Goal: Task Accomplishment & Management: Manage account settings

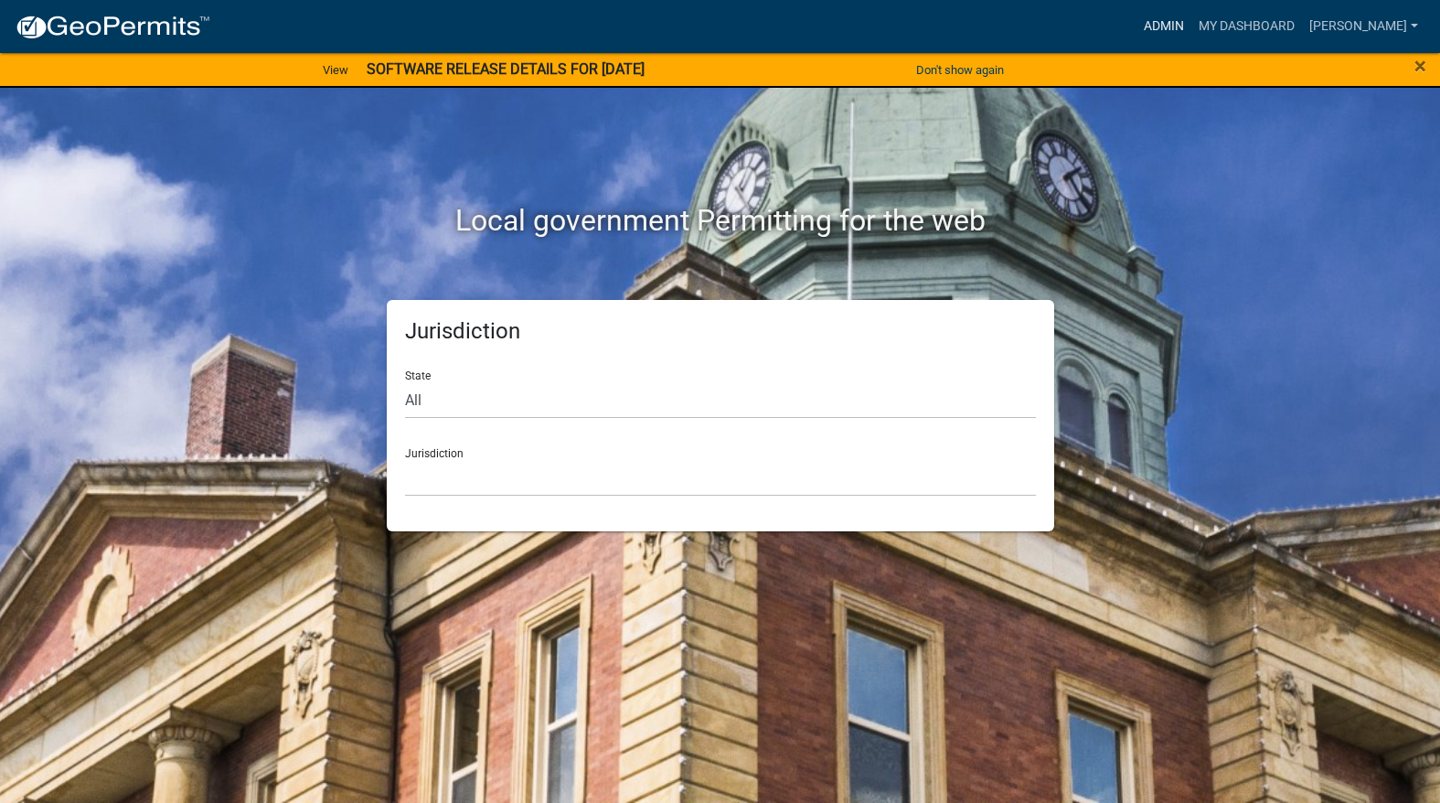
click at [1191, 12] on link "Admin" at bounding box center [1163, 26] width 55 height 35
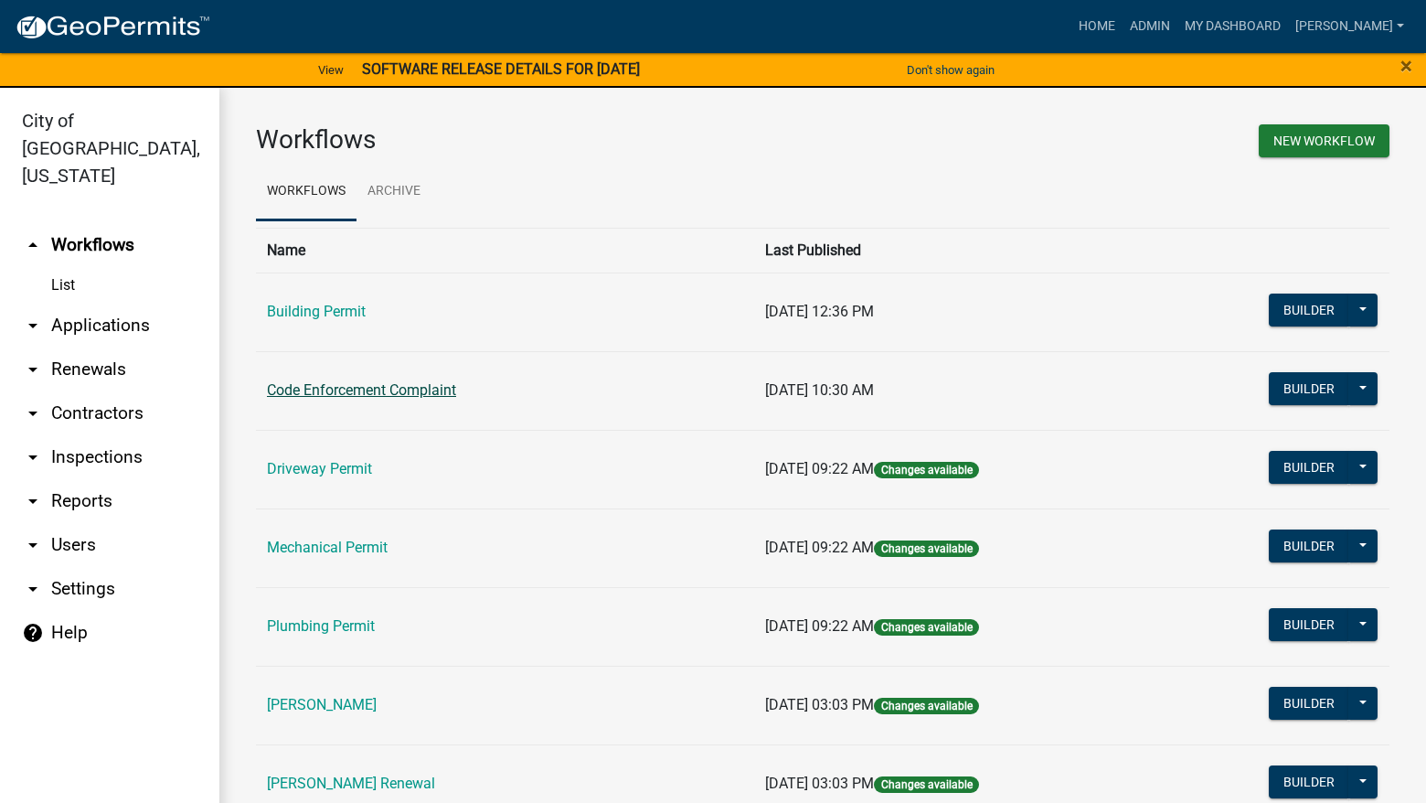
click at [393, 383] on td "Code Enforcement Complaint" at bounding box center [505, 390] width 498 height 79
click at [404, 398] on link "Code Enforcement Complaint" at bounding box center [361, 389] width 189 height 17
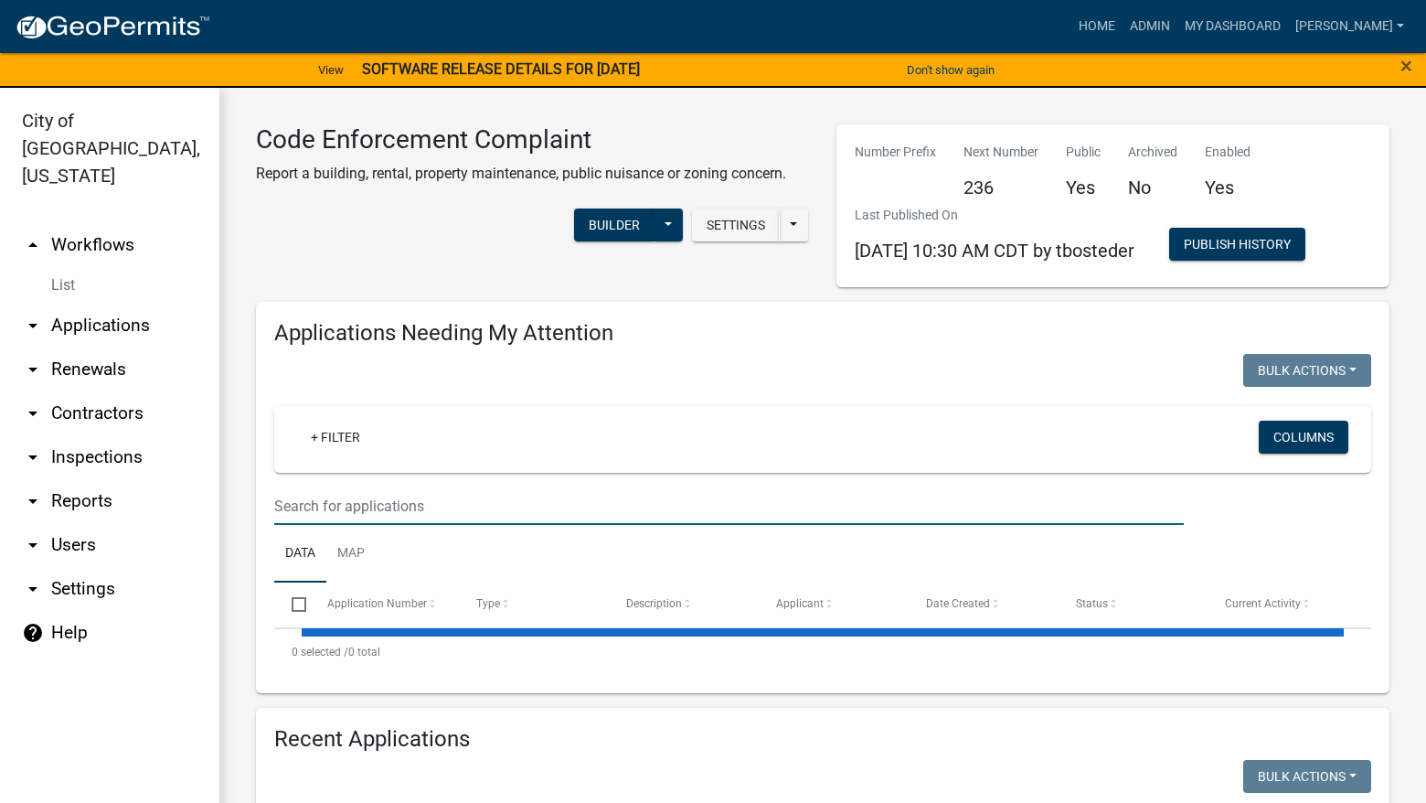
click at [461, 499] on input "text" at bounding box center [729, 505] width 910 height 37
select select "3: 100"
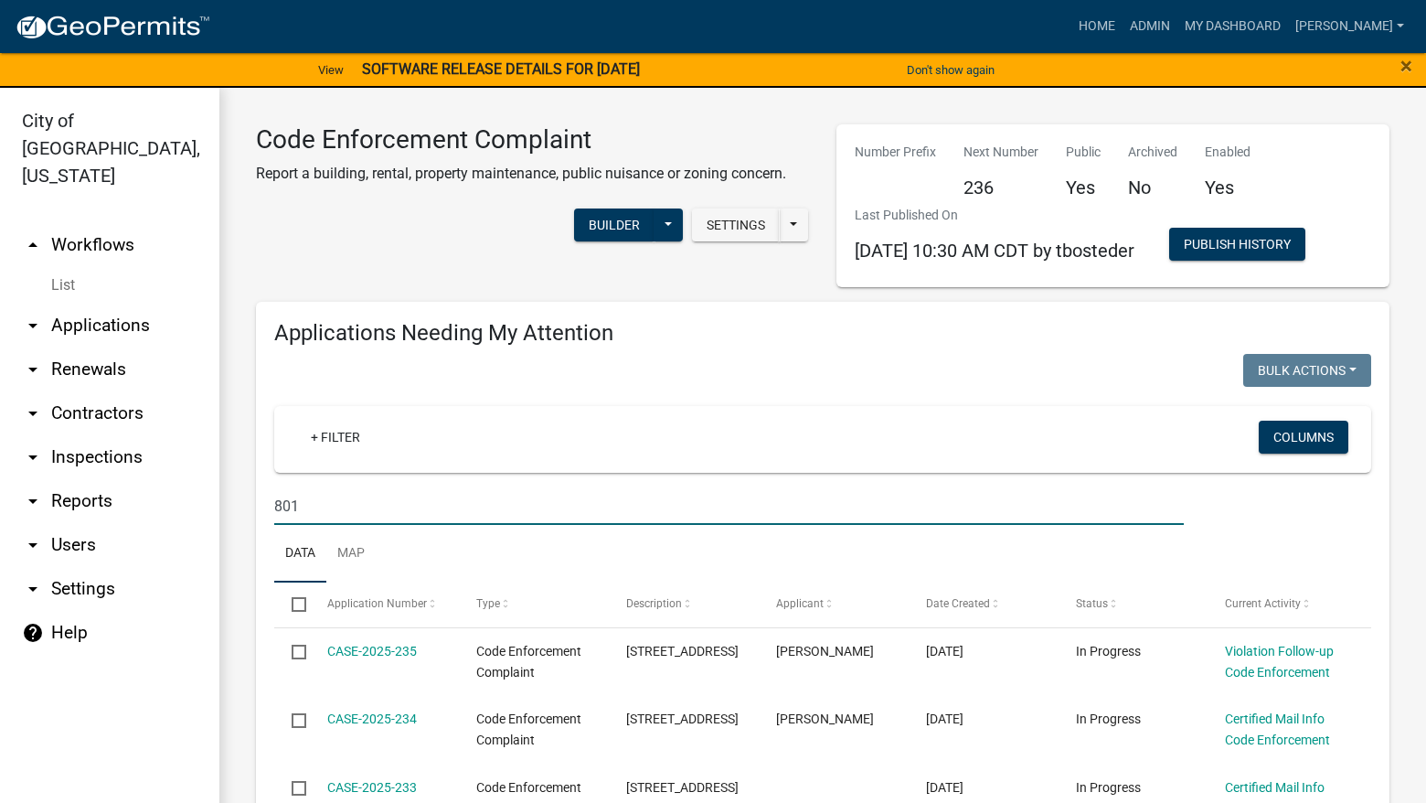
type input "801"
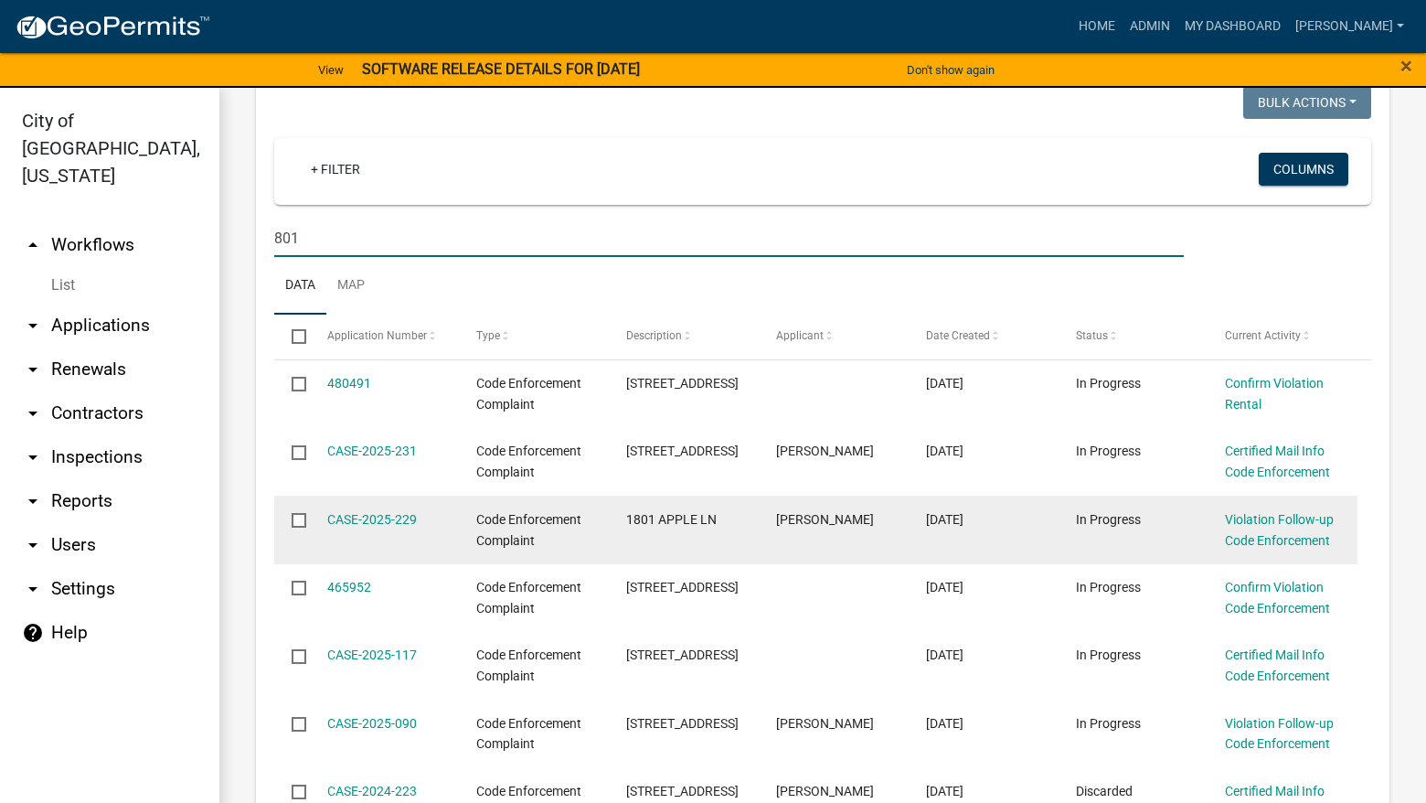
scroll to position [274, 0]
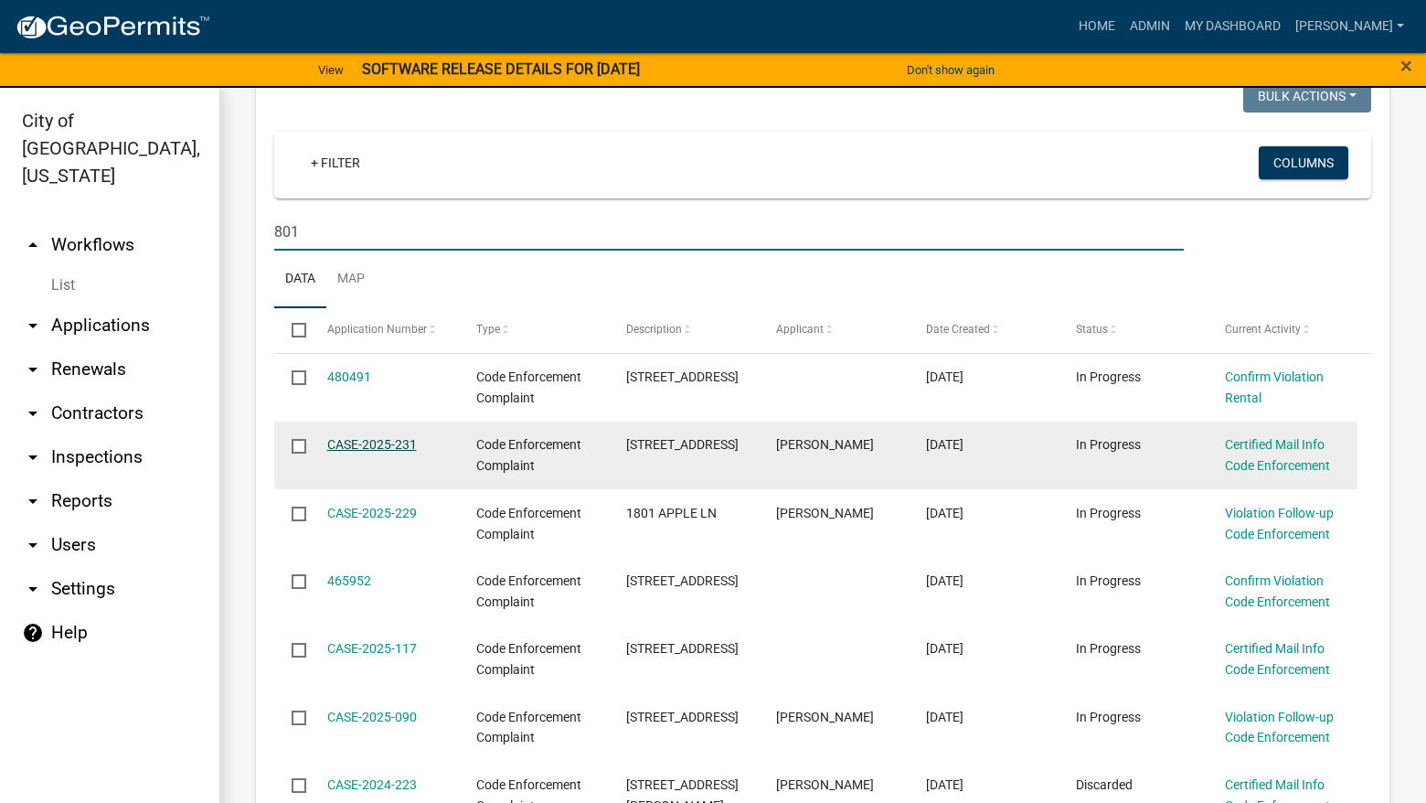
click at [368, 438] on link "CASE-2025-231" at bounding box center [372, 444] width 90 height 15
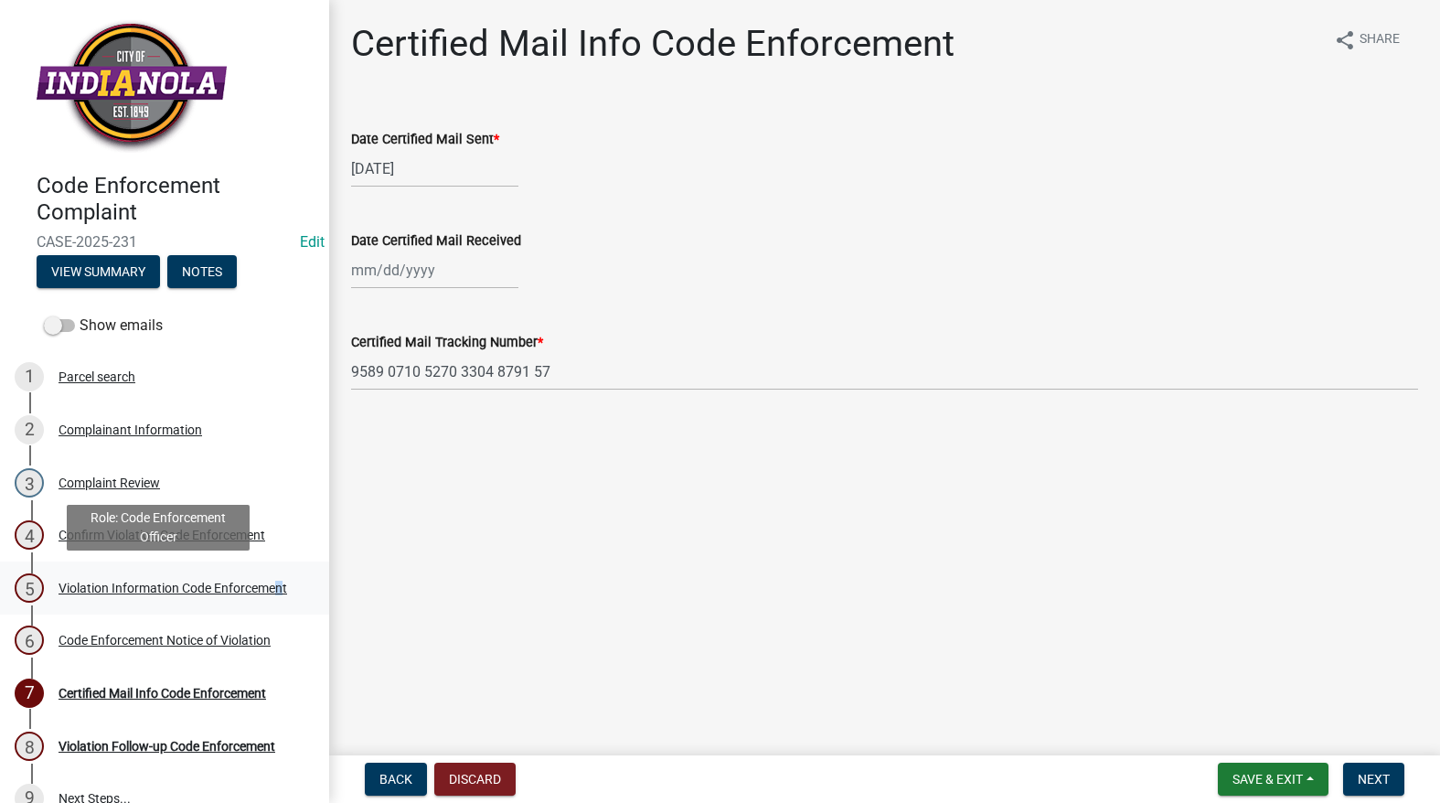
click at [118, 589] on div "Violation Information Code Enforcement" at bounding box center [173, 588] width 229 height 13
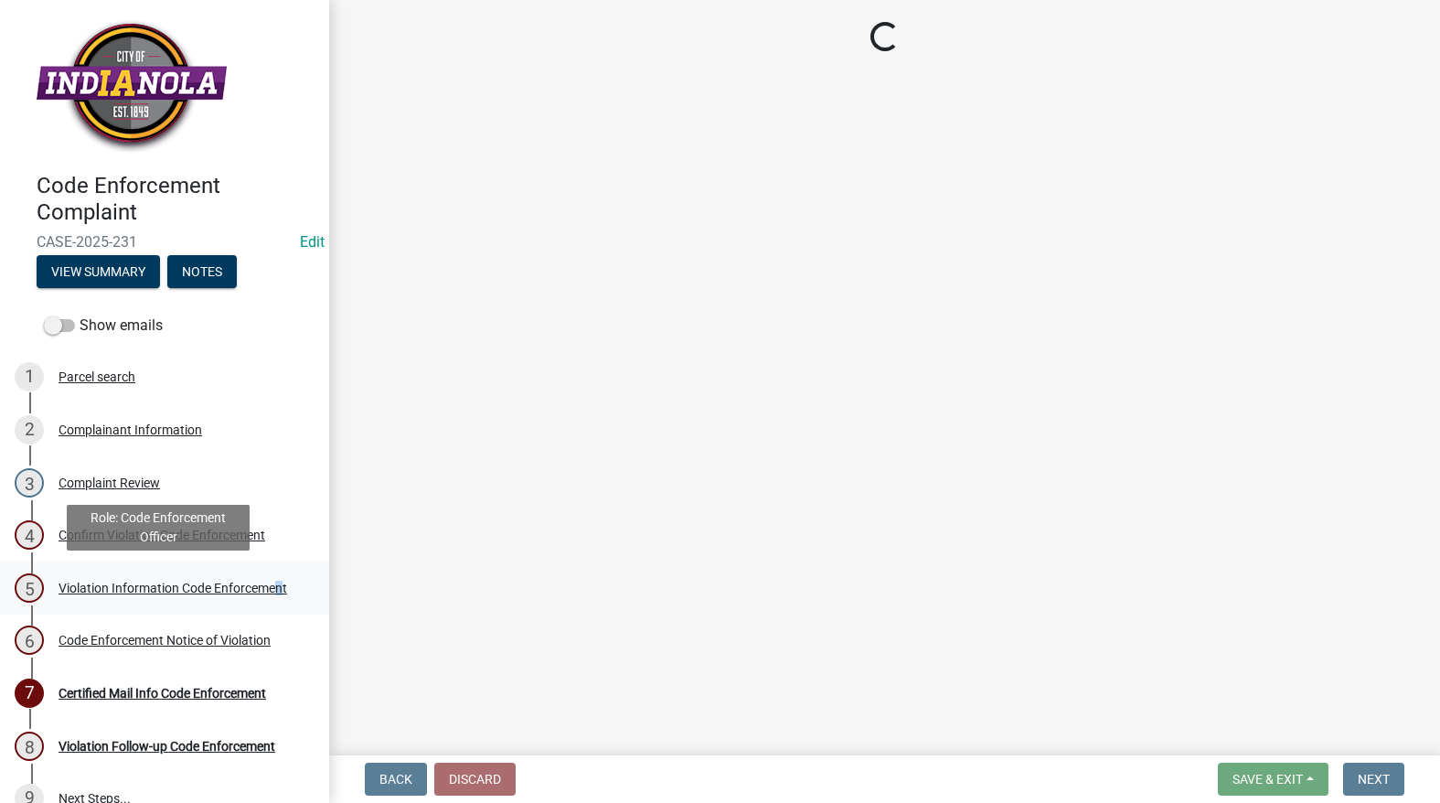
select select "634d5426-b8b3-48ee-aa1e-d523f7499186"
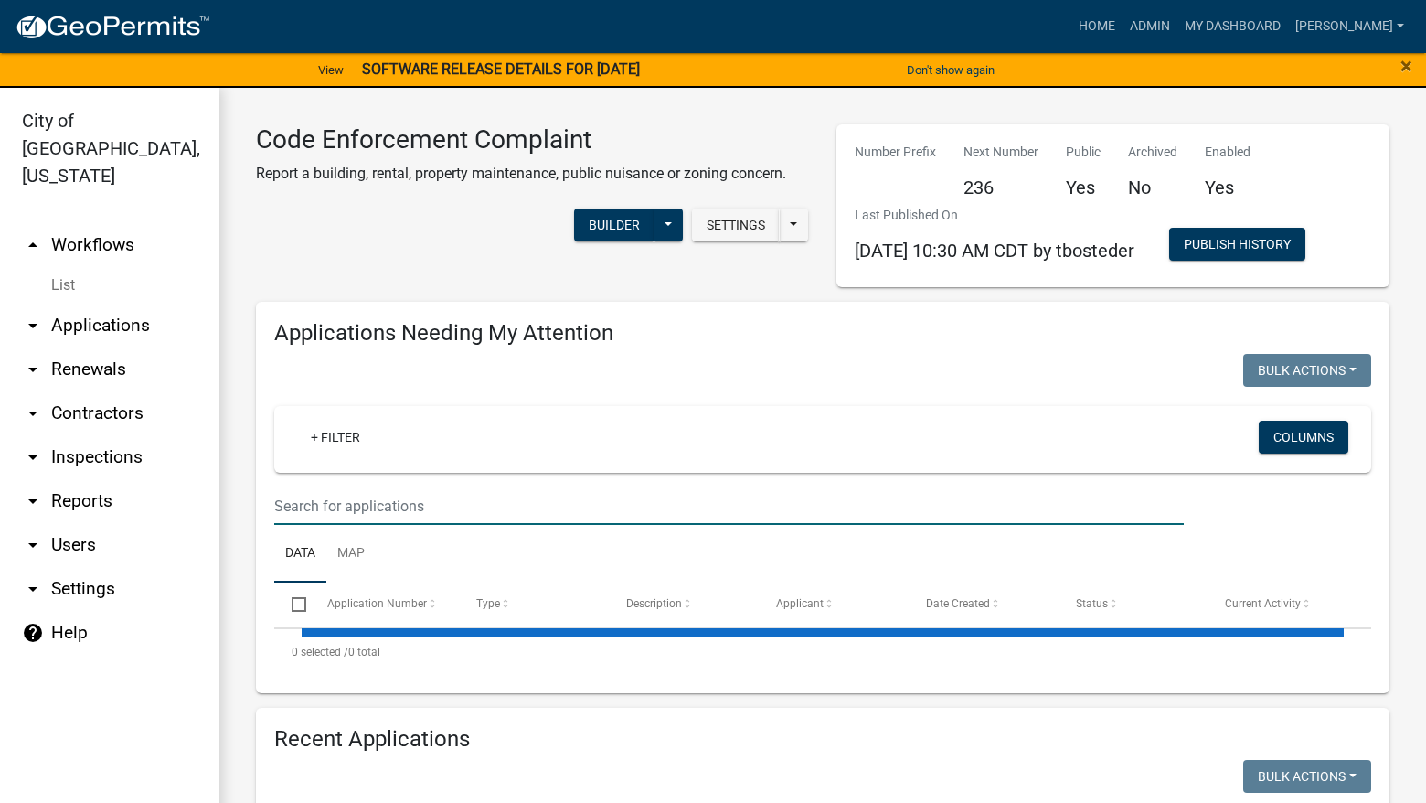
click at [528, 521] on input "text" at bounding box center [729, 505] width 910 height 37
select select "3: 100"
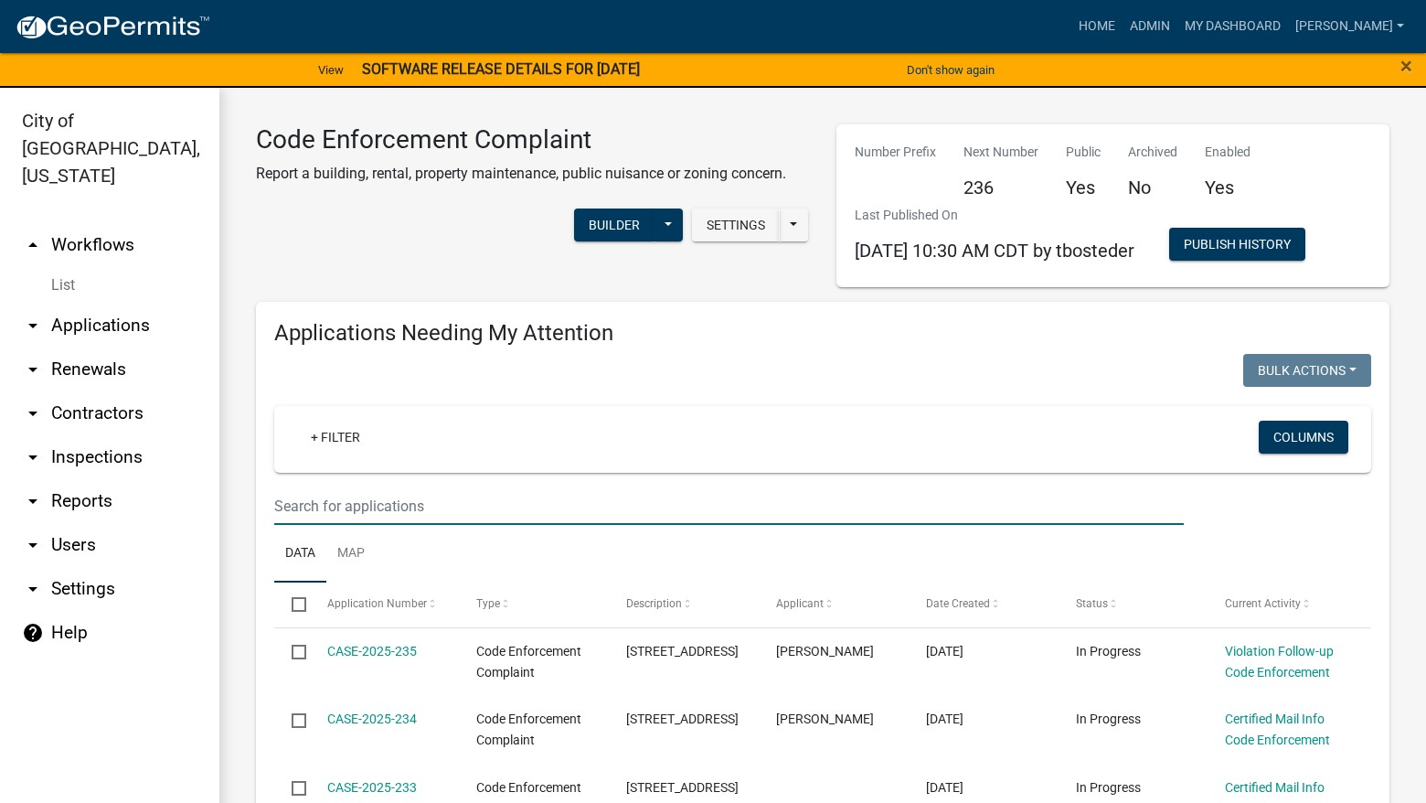
click at [528, 507] on input "text" at bounding box center [729, 505] width 910 height 37
type input "801"
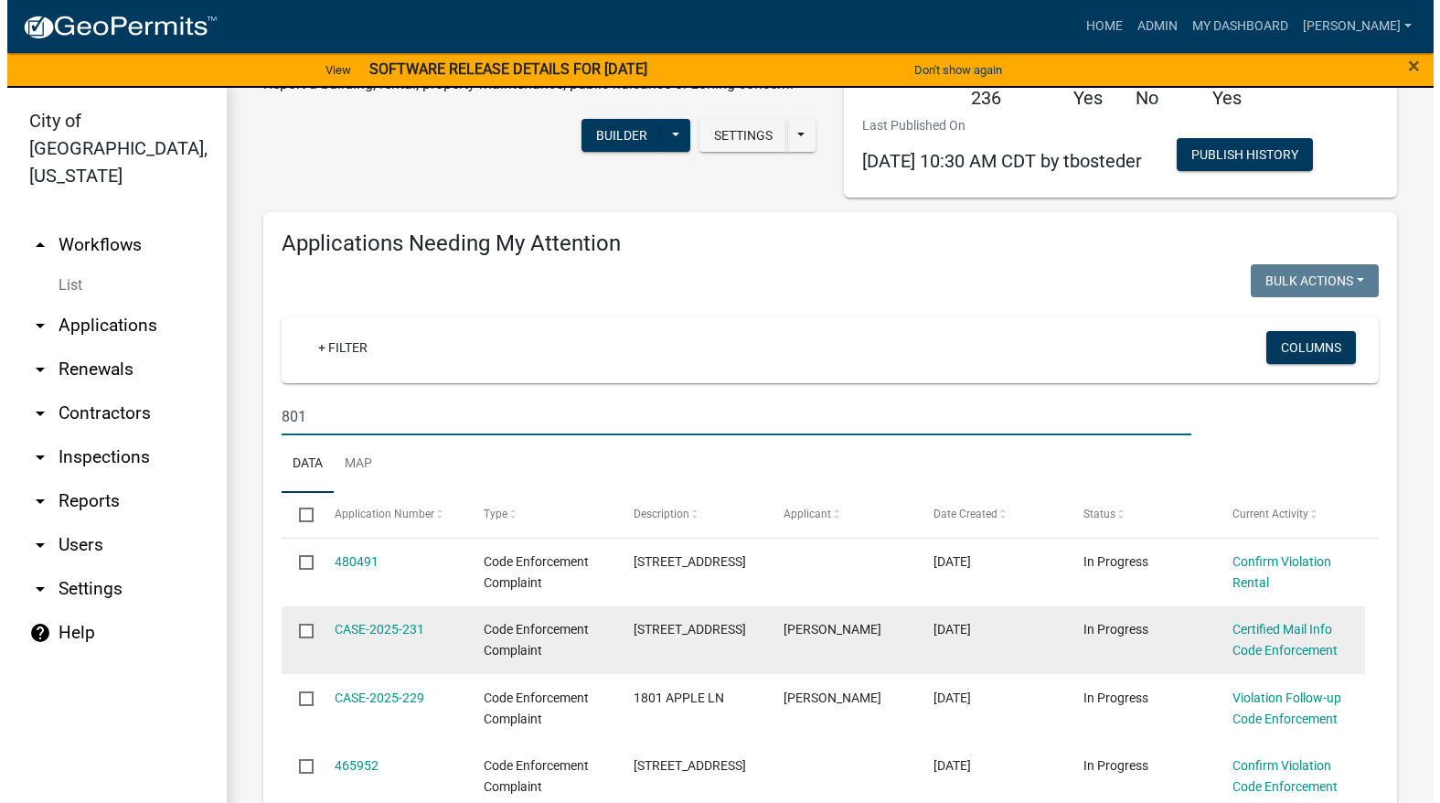
scroll to position [183, 0]
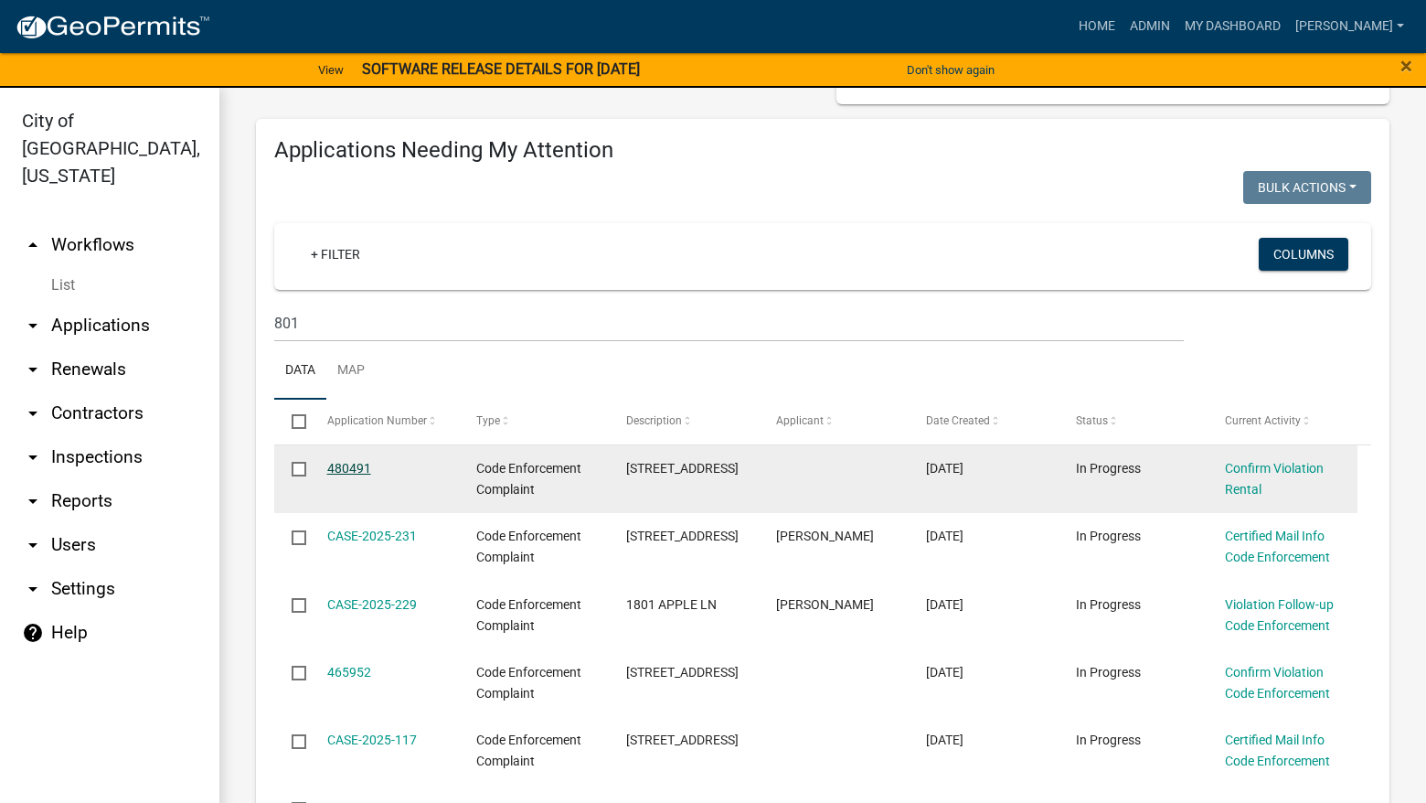
click at [353, 468] on link "480491" at bounding box center [349, 468] width 44 height 15
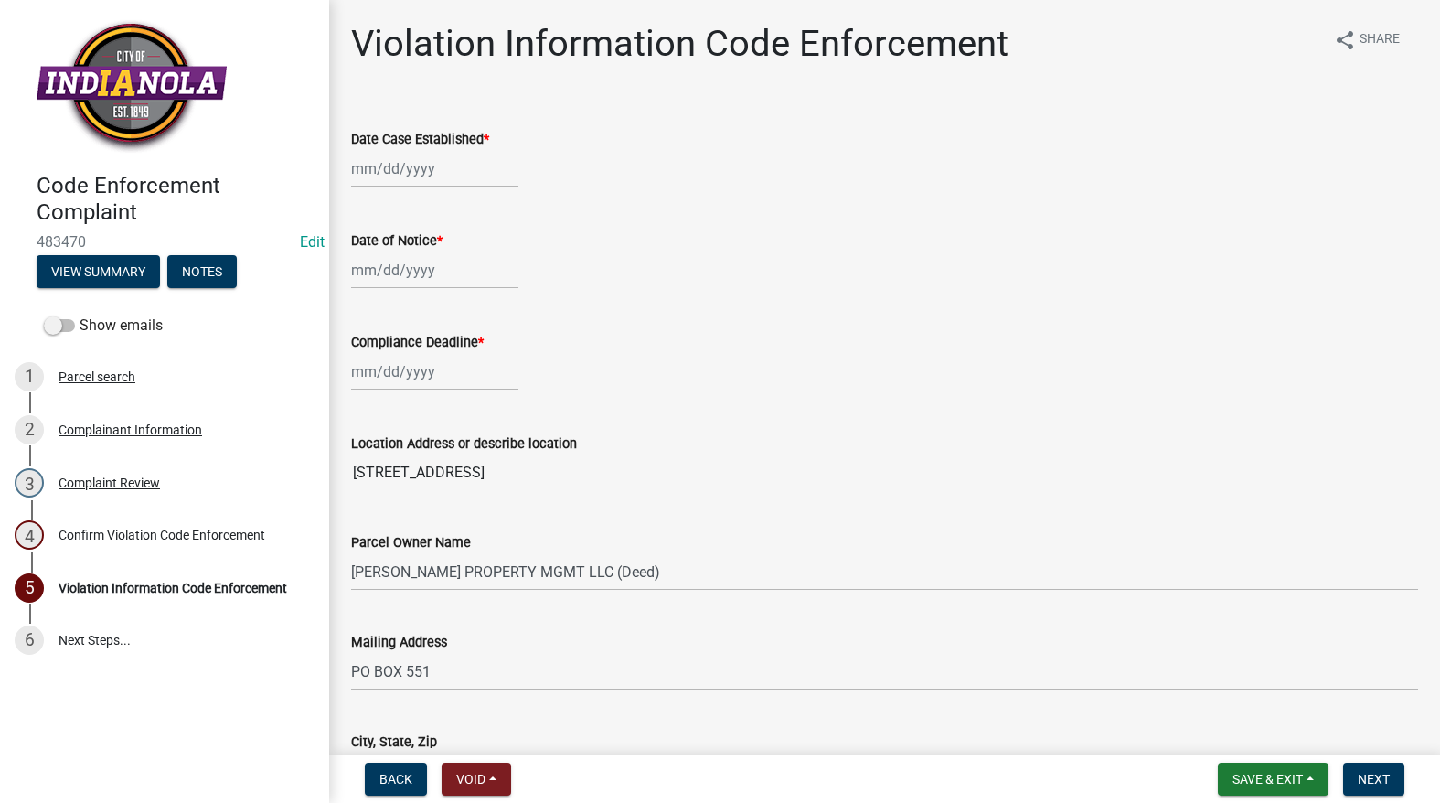
click at [111, 468] on div "3 Complaint Review" at bounding box center [157, 482] width 285 height 29
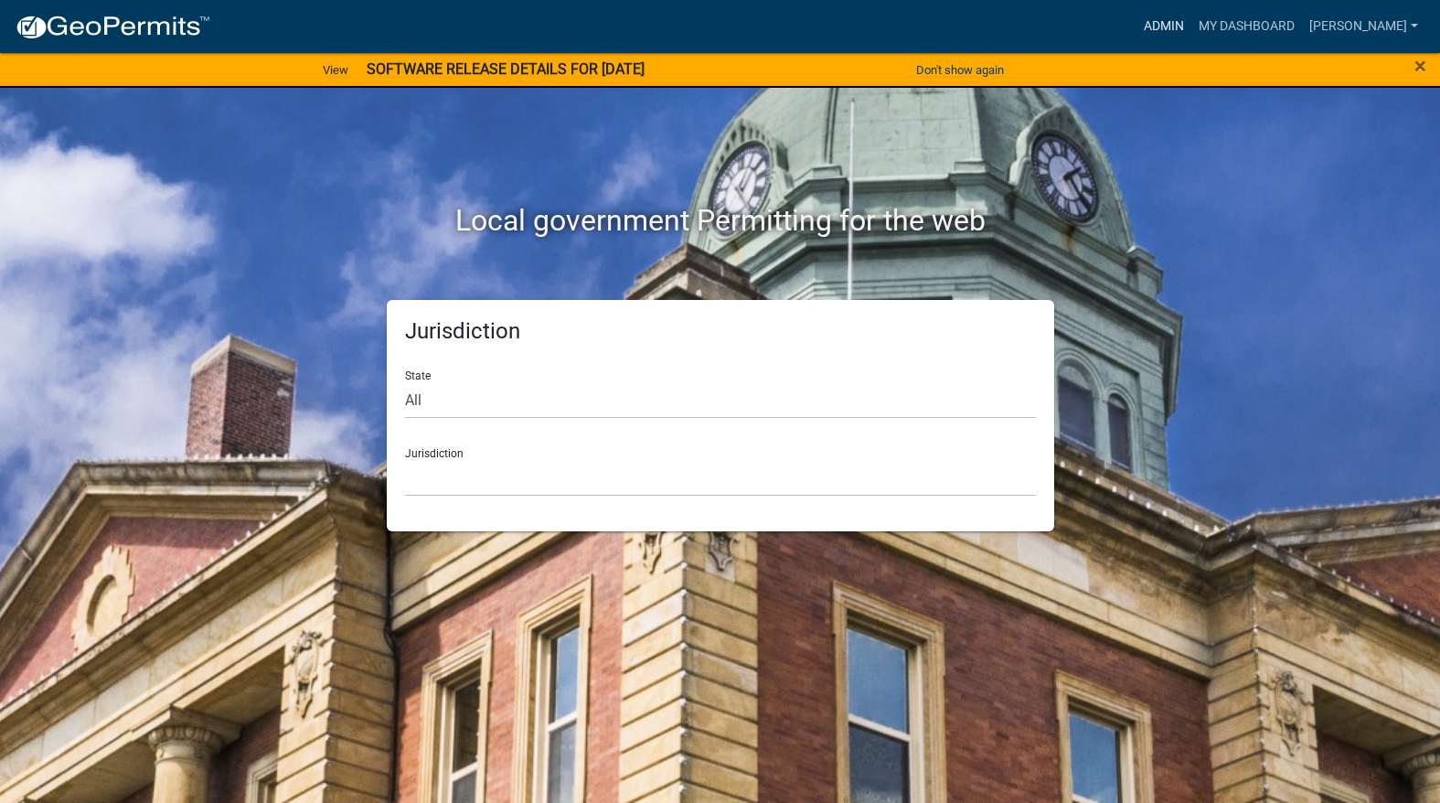
click at [1191, 16] on link "Admin" at bounding box center [1163, 26] width 55 height 35
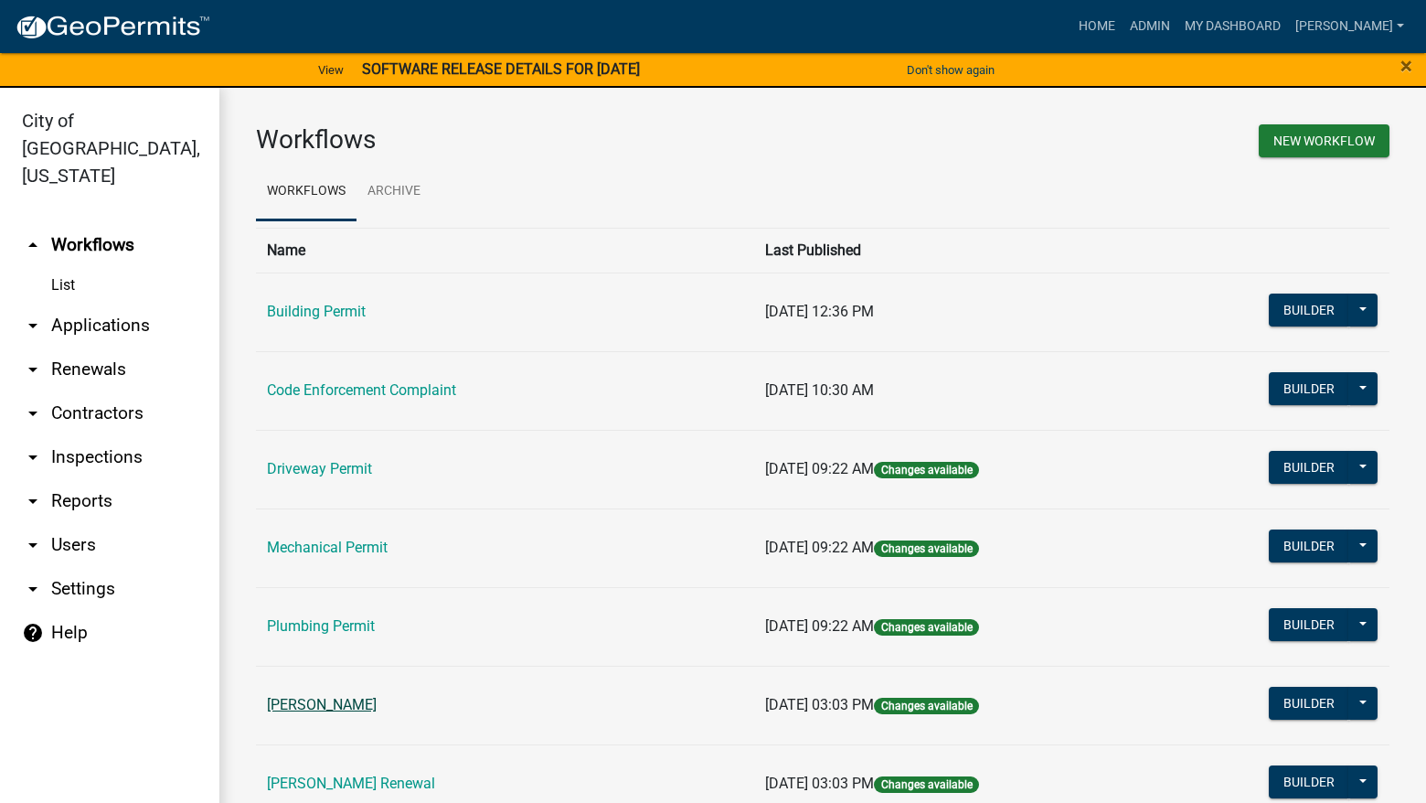
click at [332, 703] on link "[PERSON_NAME]" at bounding box center [322, 704] width 110 height 17
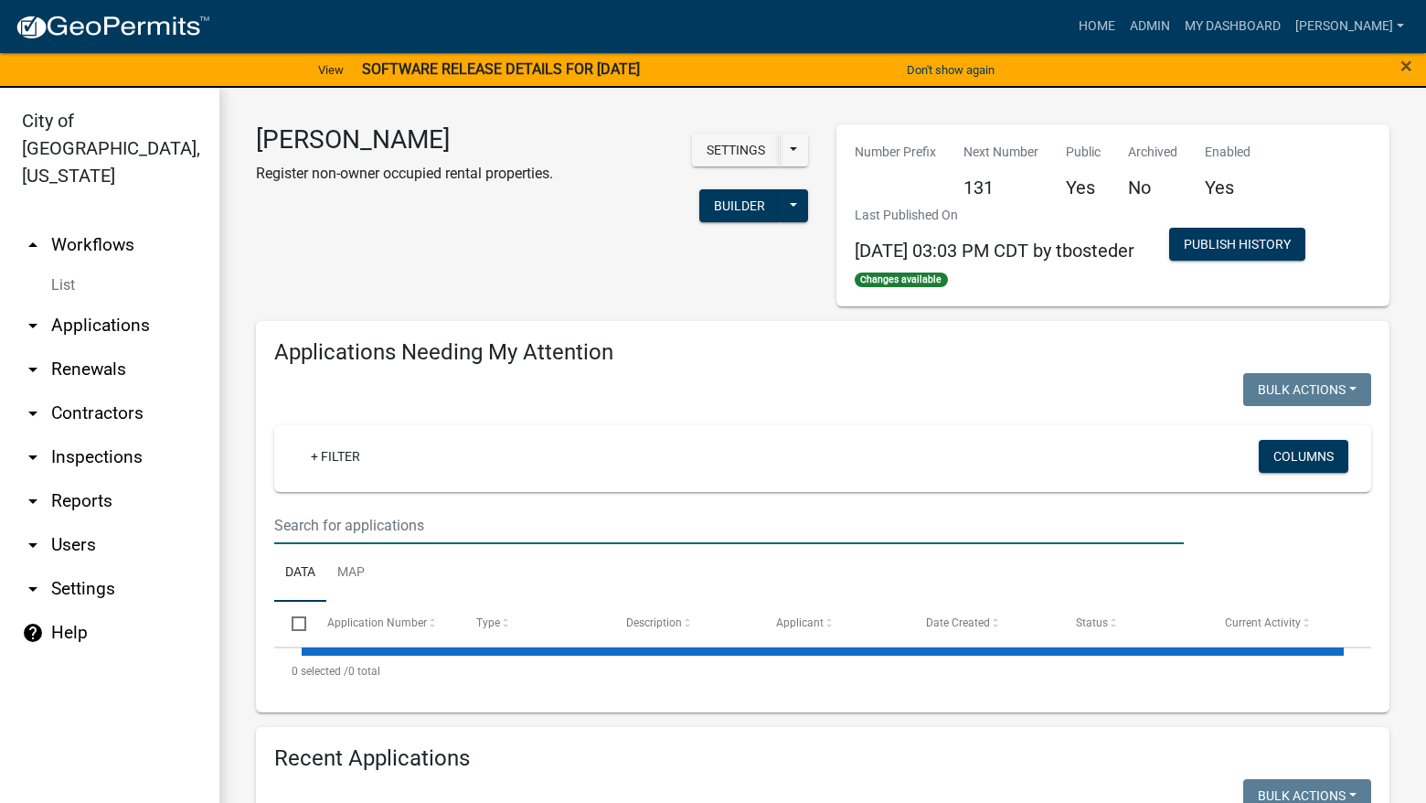
click at [454, 517] on input "text" at bounding box center [729, 525] width 910 height 37
select select "3: 100"
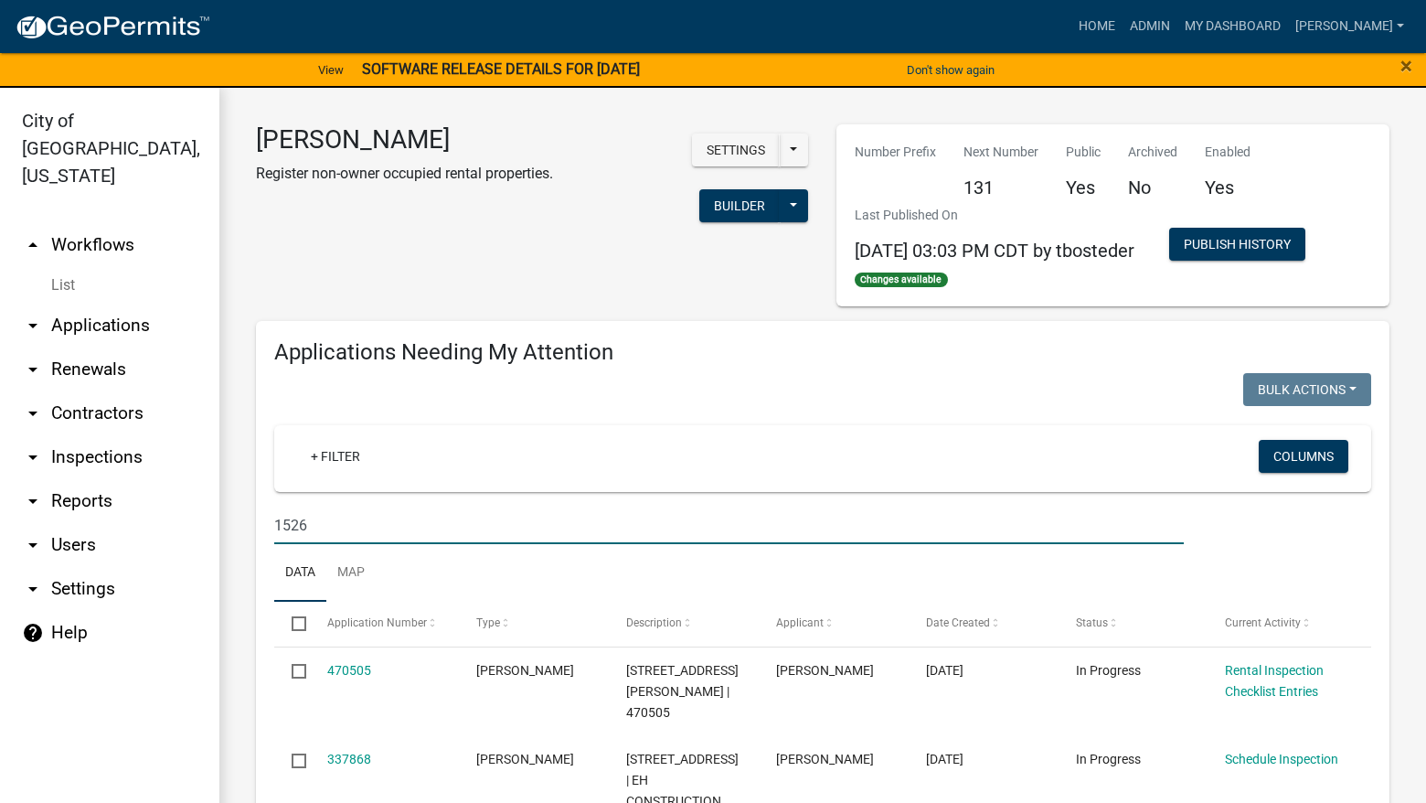
type input "1526"
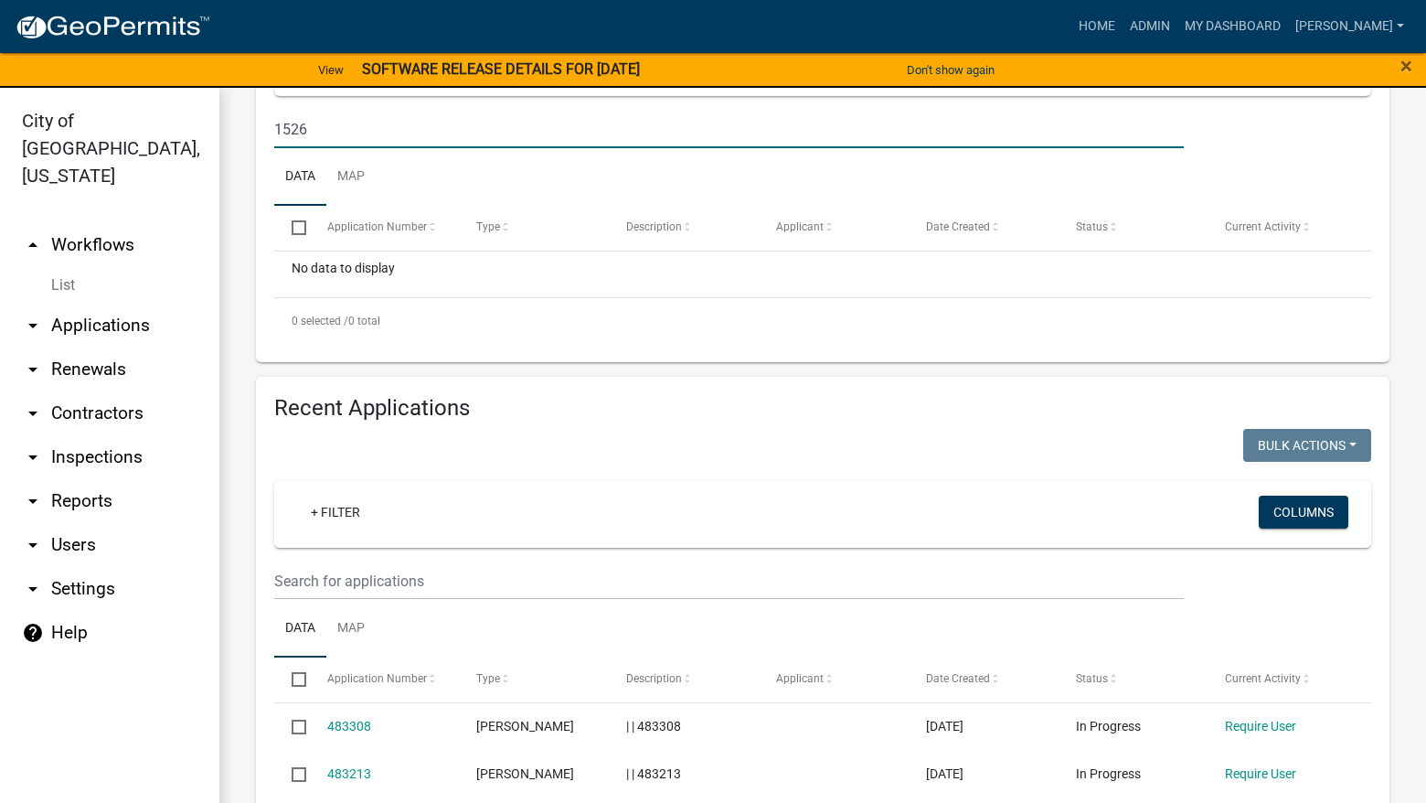
scroll to position [457, 0]
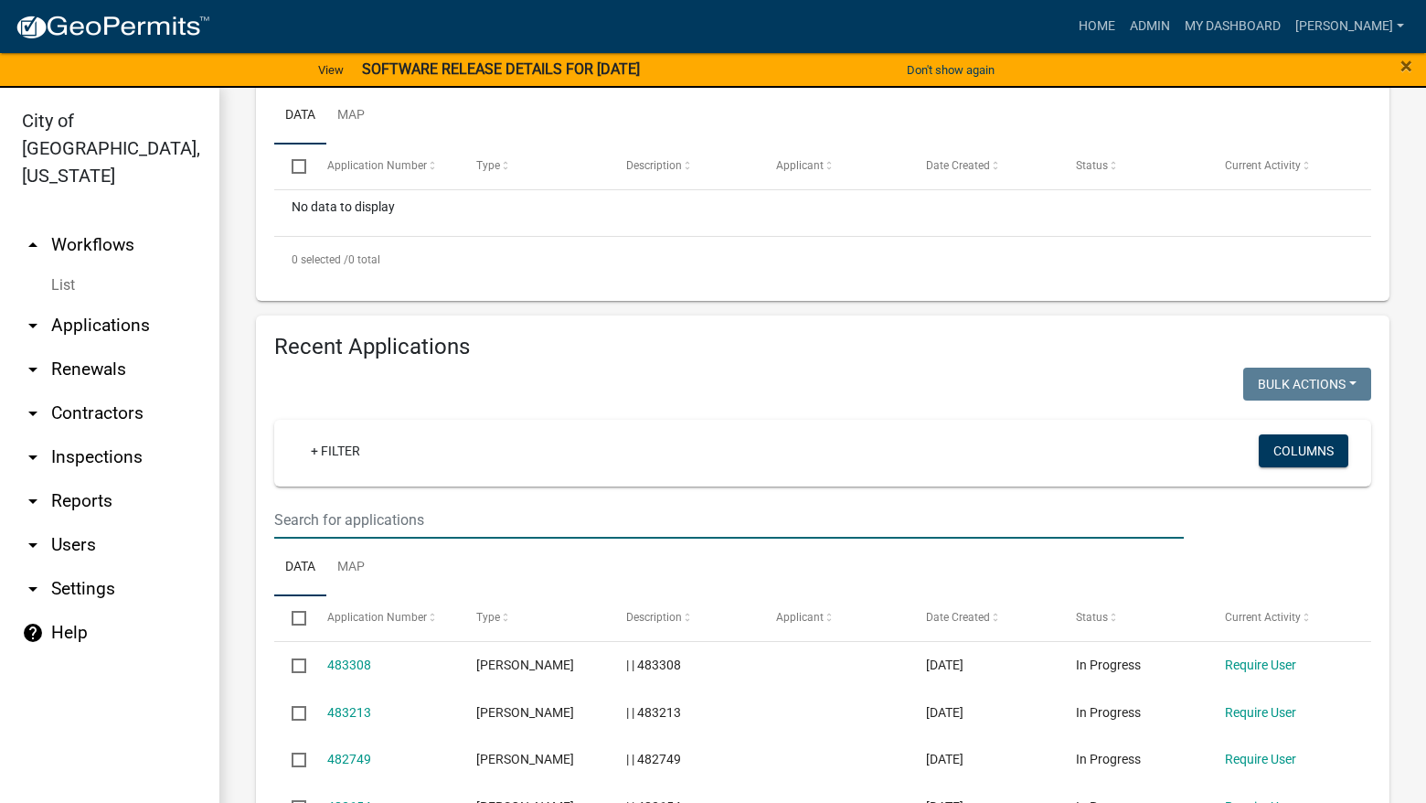
click at [468, 527] on input "text" at bounding box center [729, 519] width 910 height 37
type input "1526"
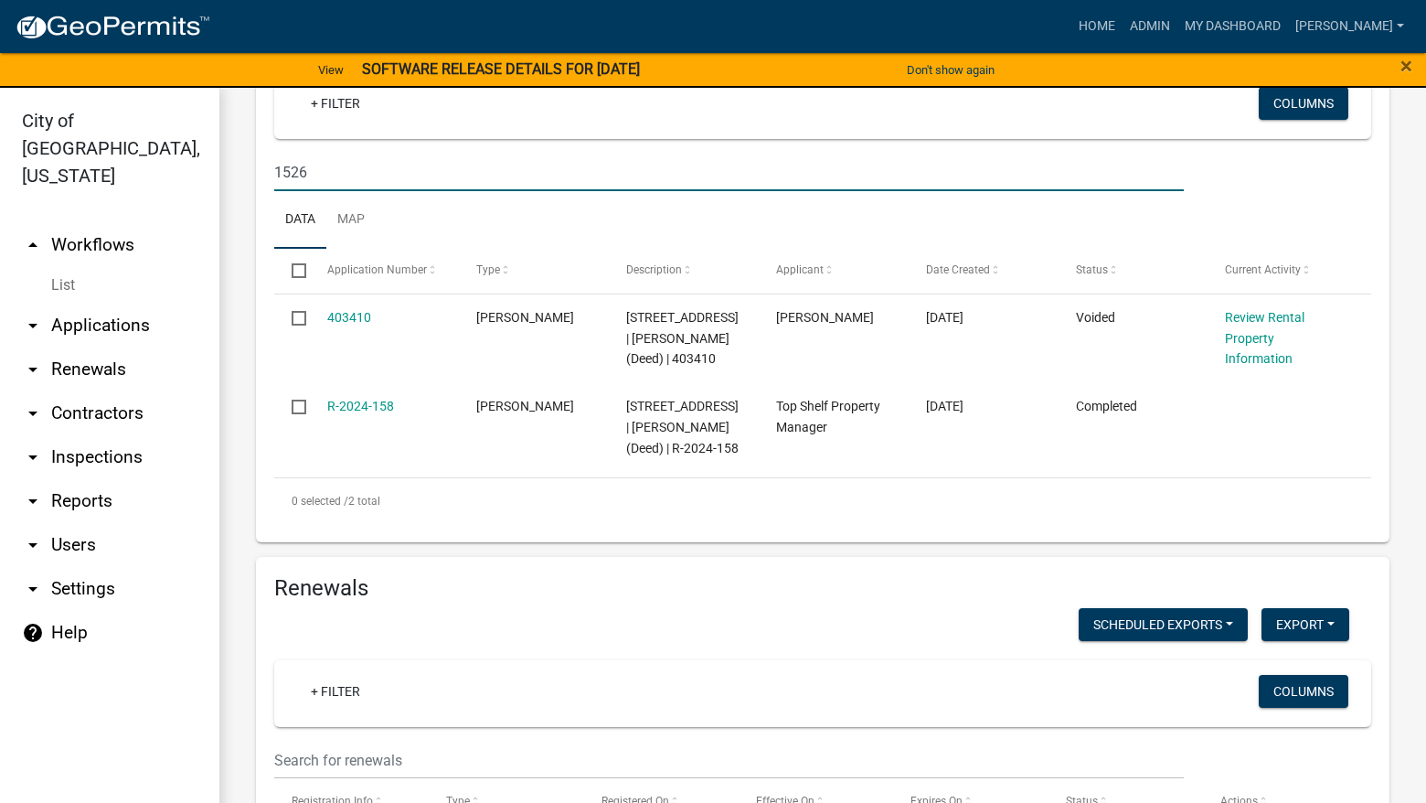
scroll to position [823, 0]
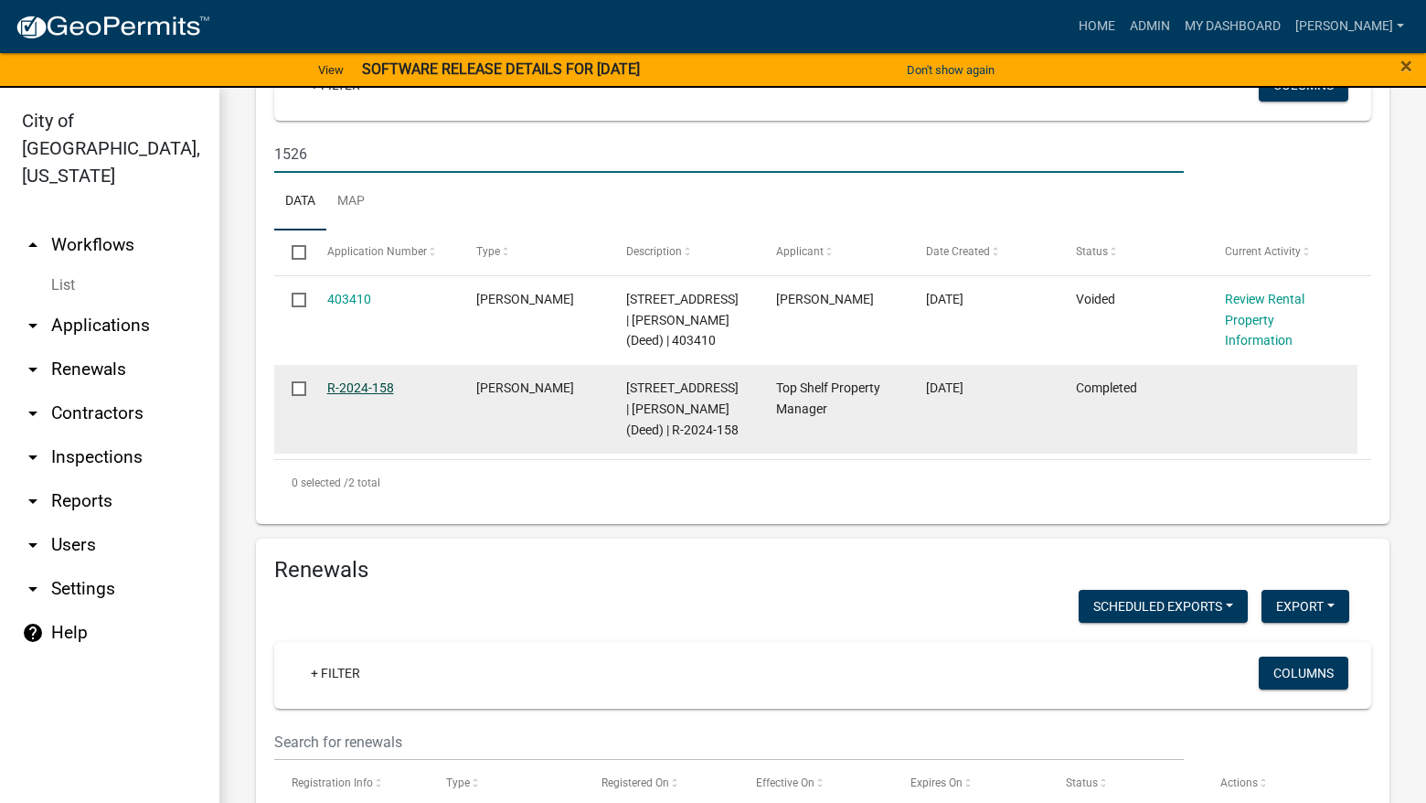
click at [357, 395] on link "R-2024-158" at bounding box center [360, 387] width 67 height 15
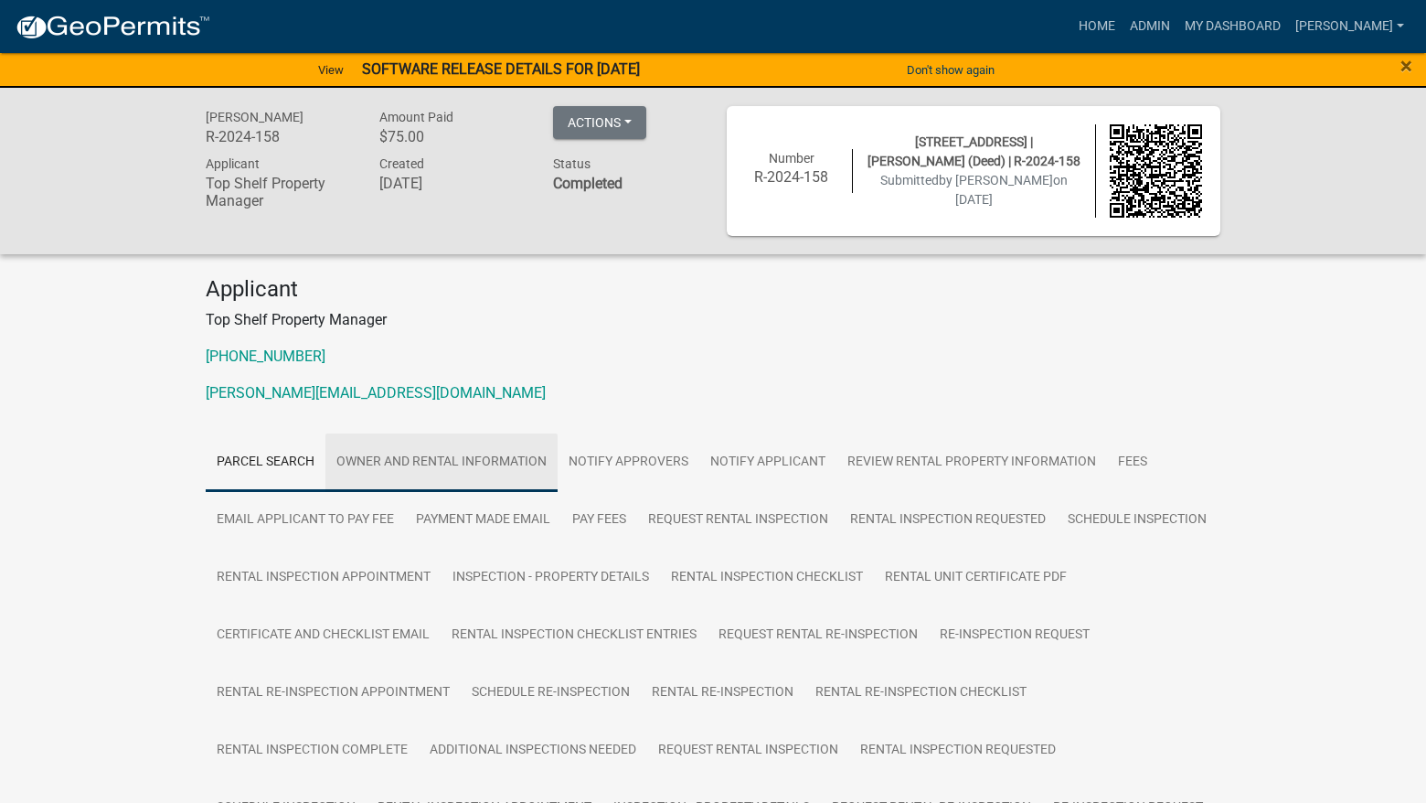
click at [407, 470] on link "Owner and Rental Information" at bounding box center [441, 462] width 232 height 59
